Goal: Transaction & Acquisition: Purchase product/service

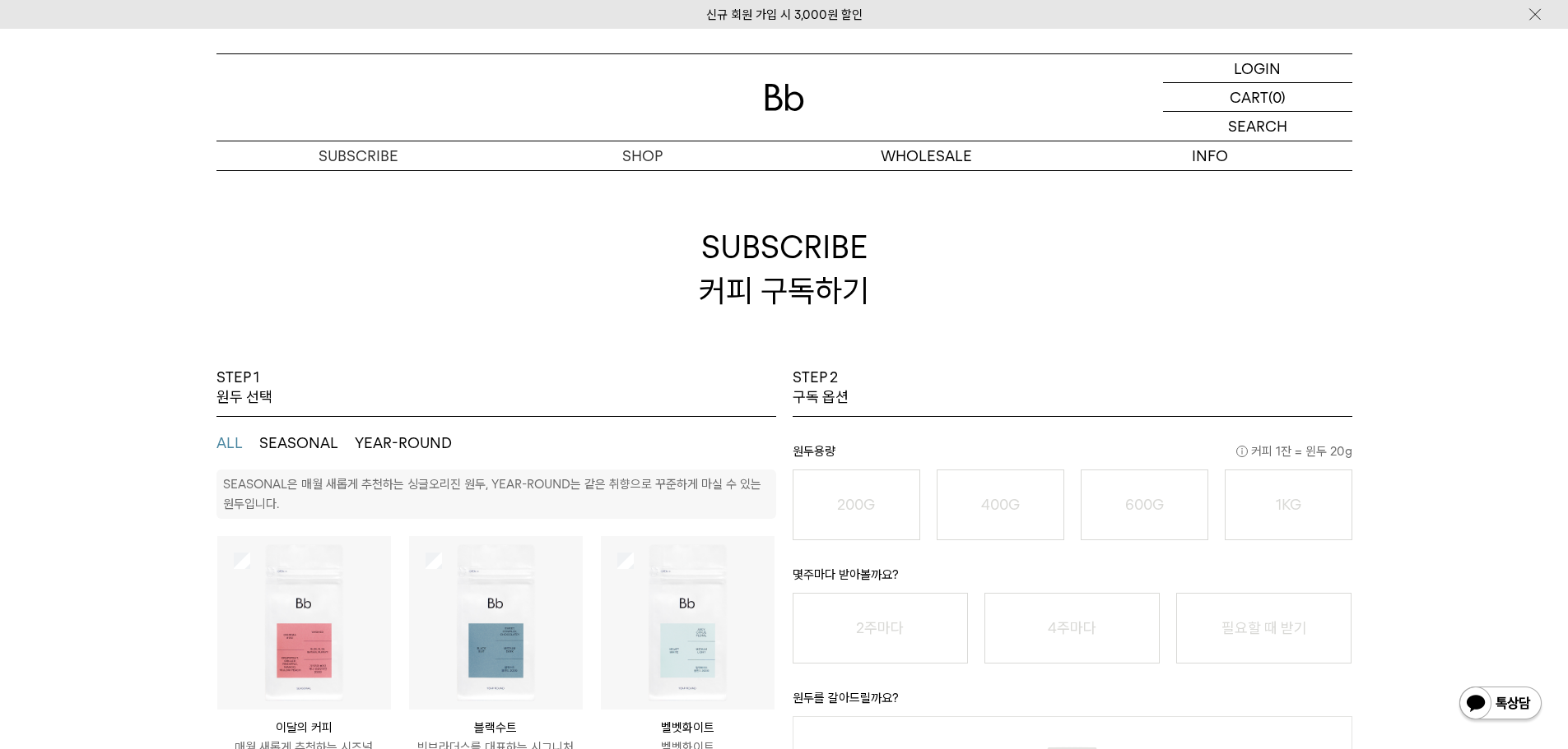
click at [770, 92] on img at bounding box center [784, 97] width 40 height 27
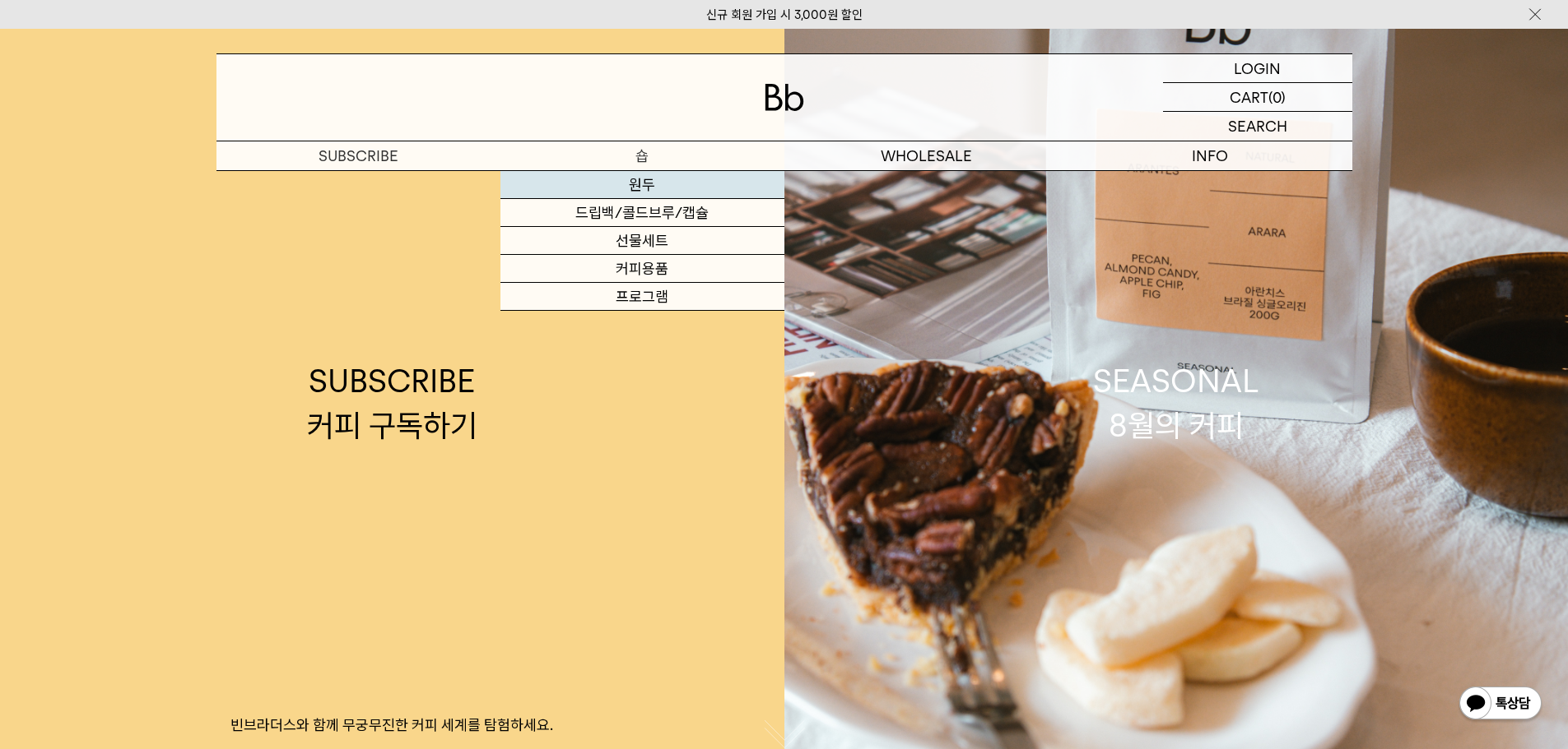
click at [643, 174] on link "원두" at bounding box center [642, 184] width 284 height 28
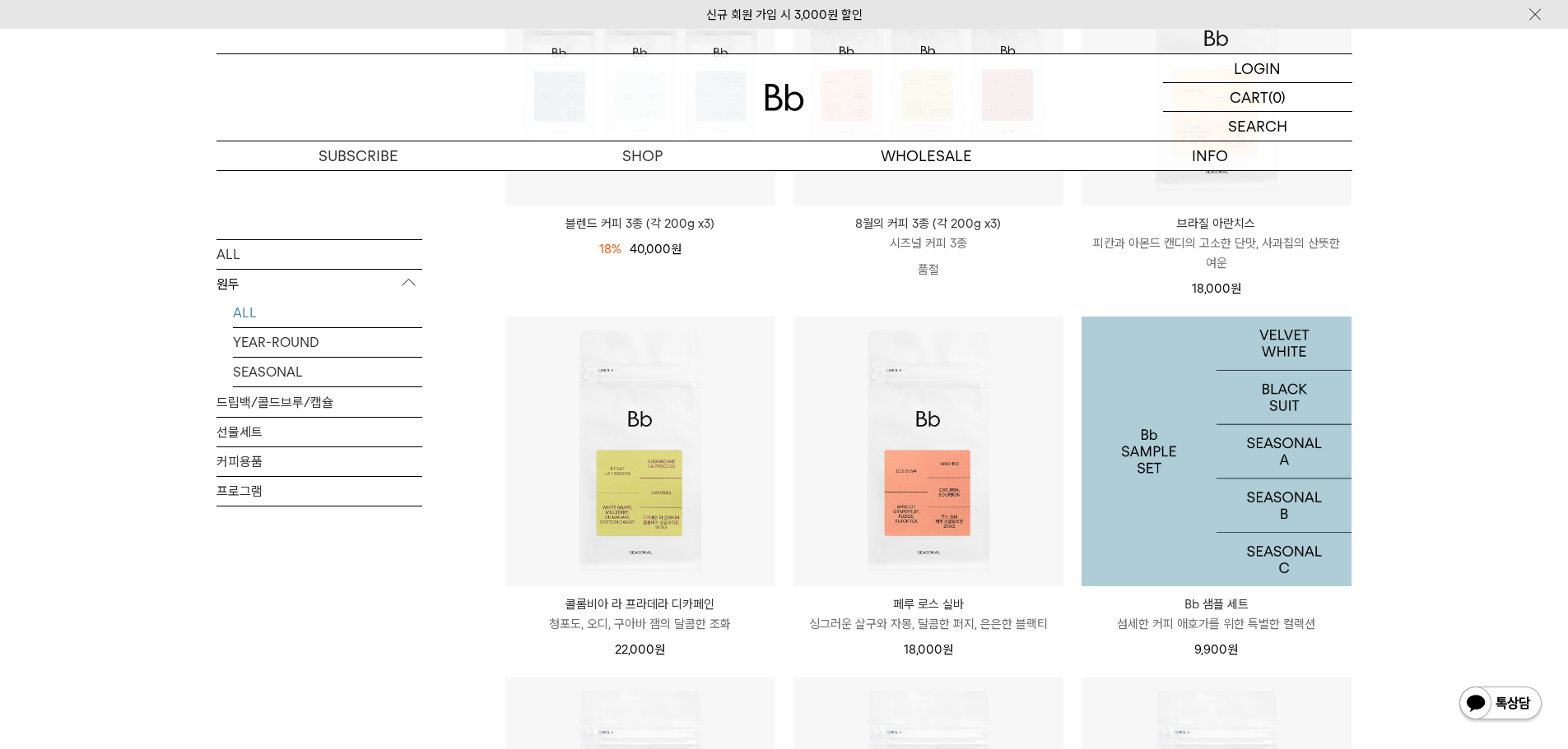
scroll to position [493, 0]
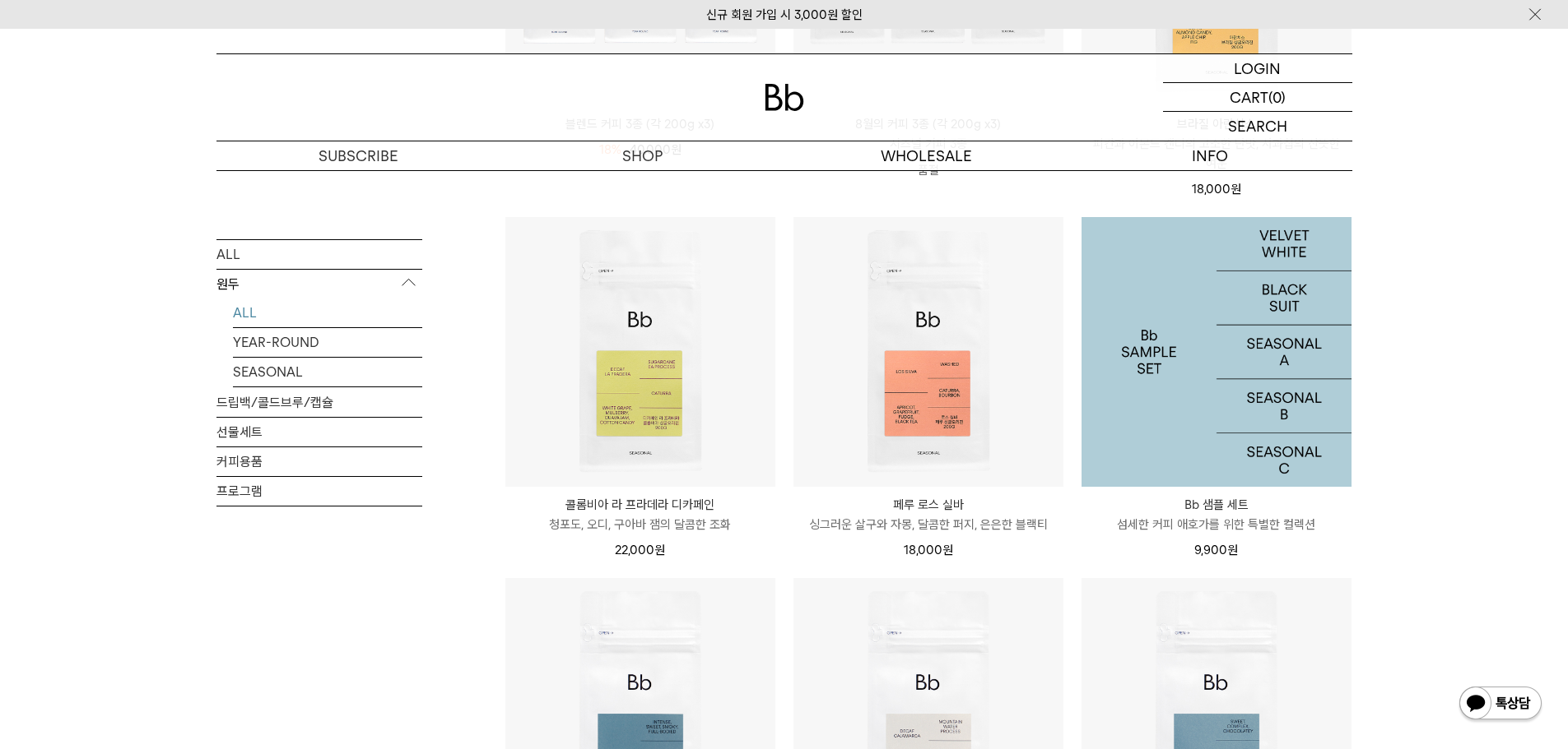
click at [1142, 381] on img at bounding box center [1216, 351] width 269 height 269
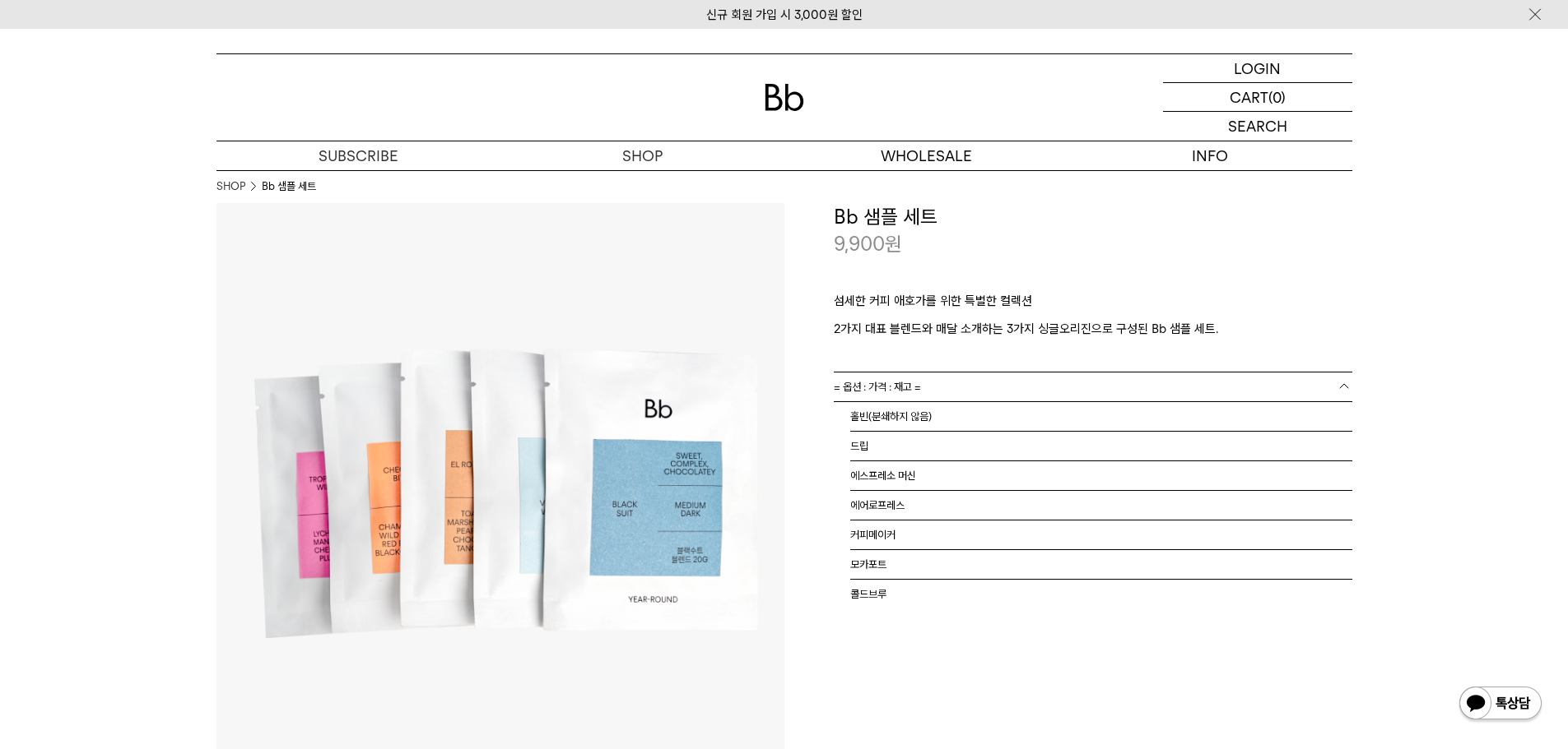
click at [1142, 381] on link "= 옵션 : 가격 : 재고 =" at bounding box center [1093, 386] width 519 height 29
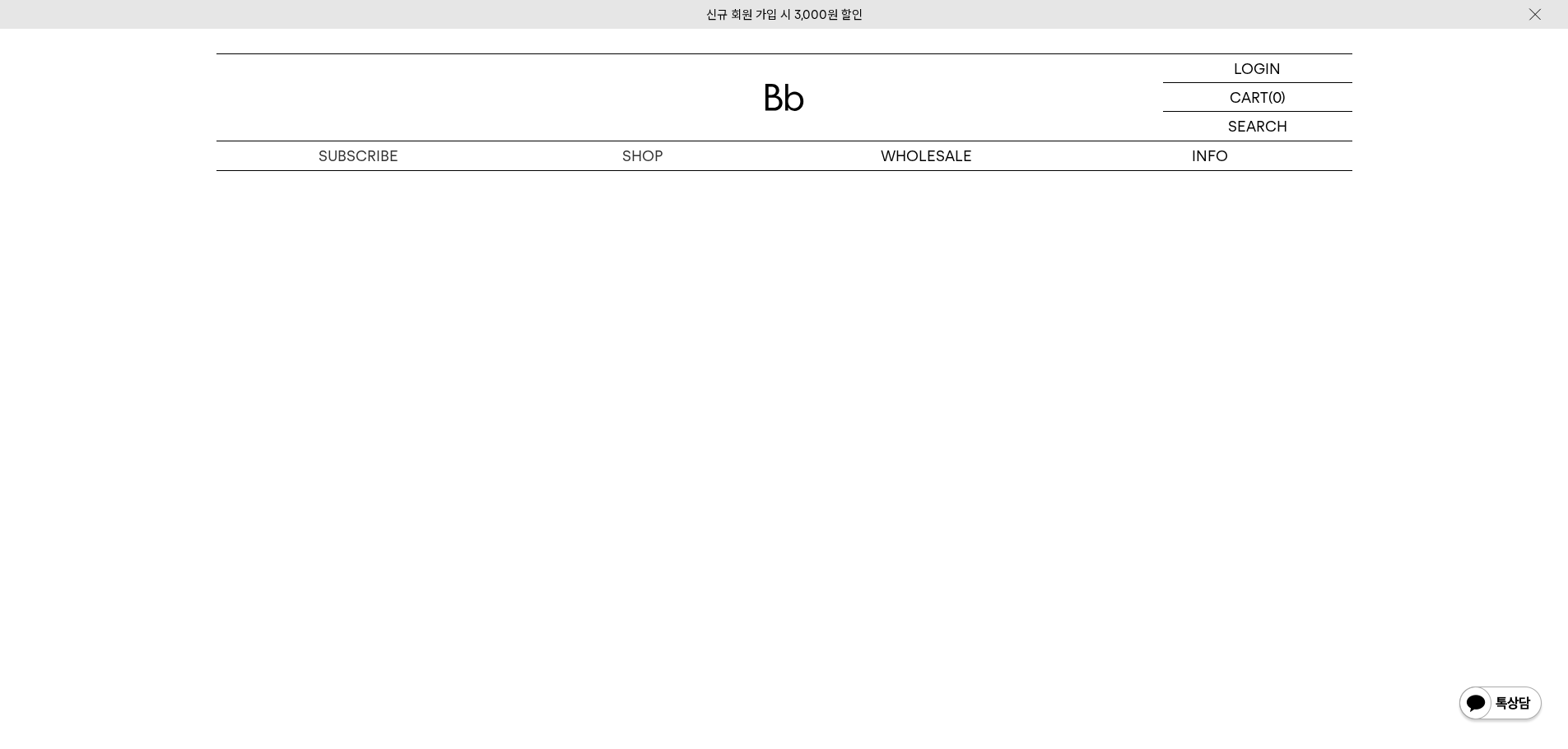
scroll to position [3454, 0]
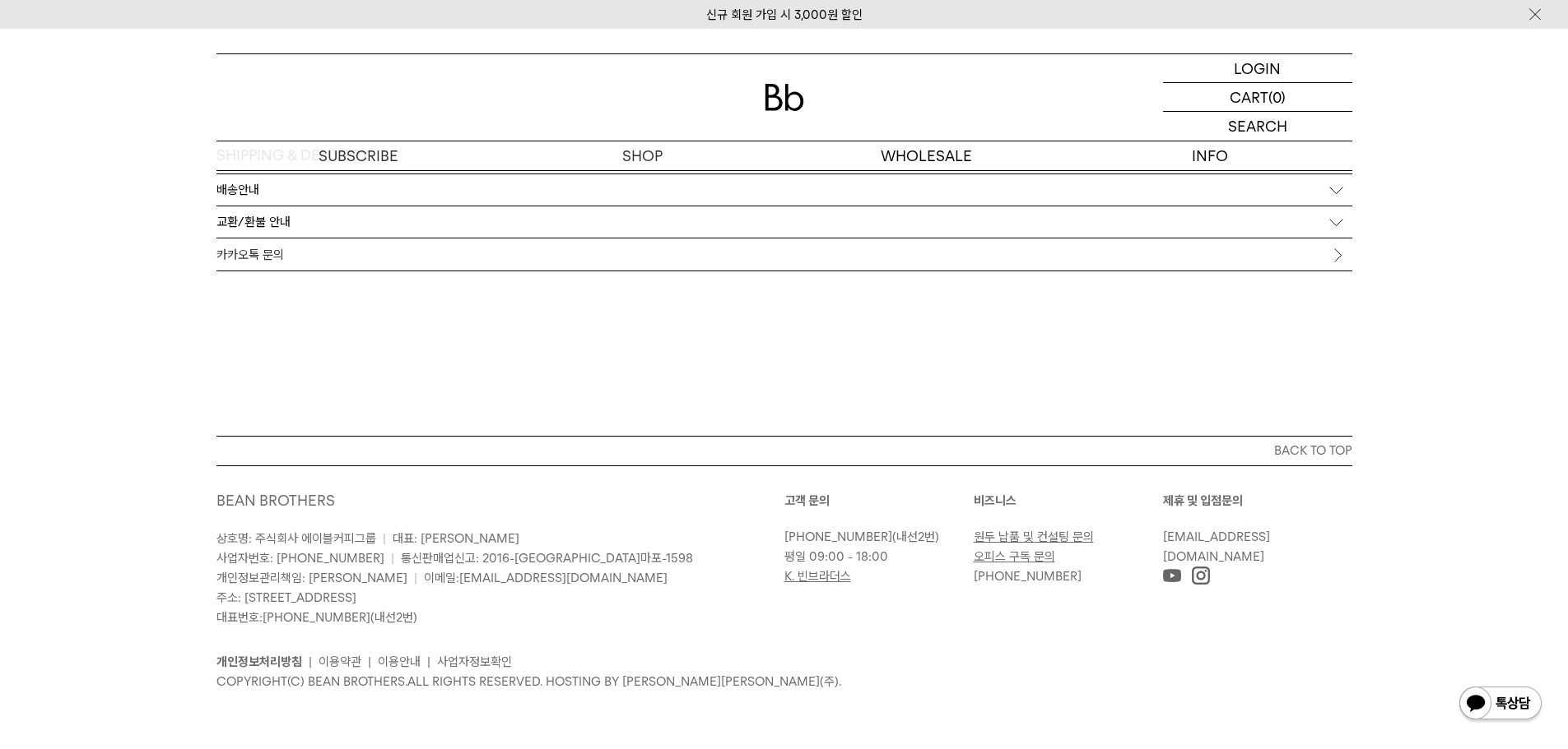
scroll to position [0, 0]
